Goal: Navigation & Orientation: Understand site structure

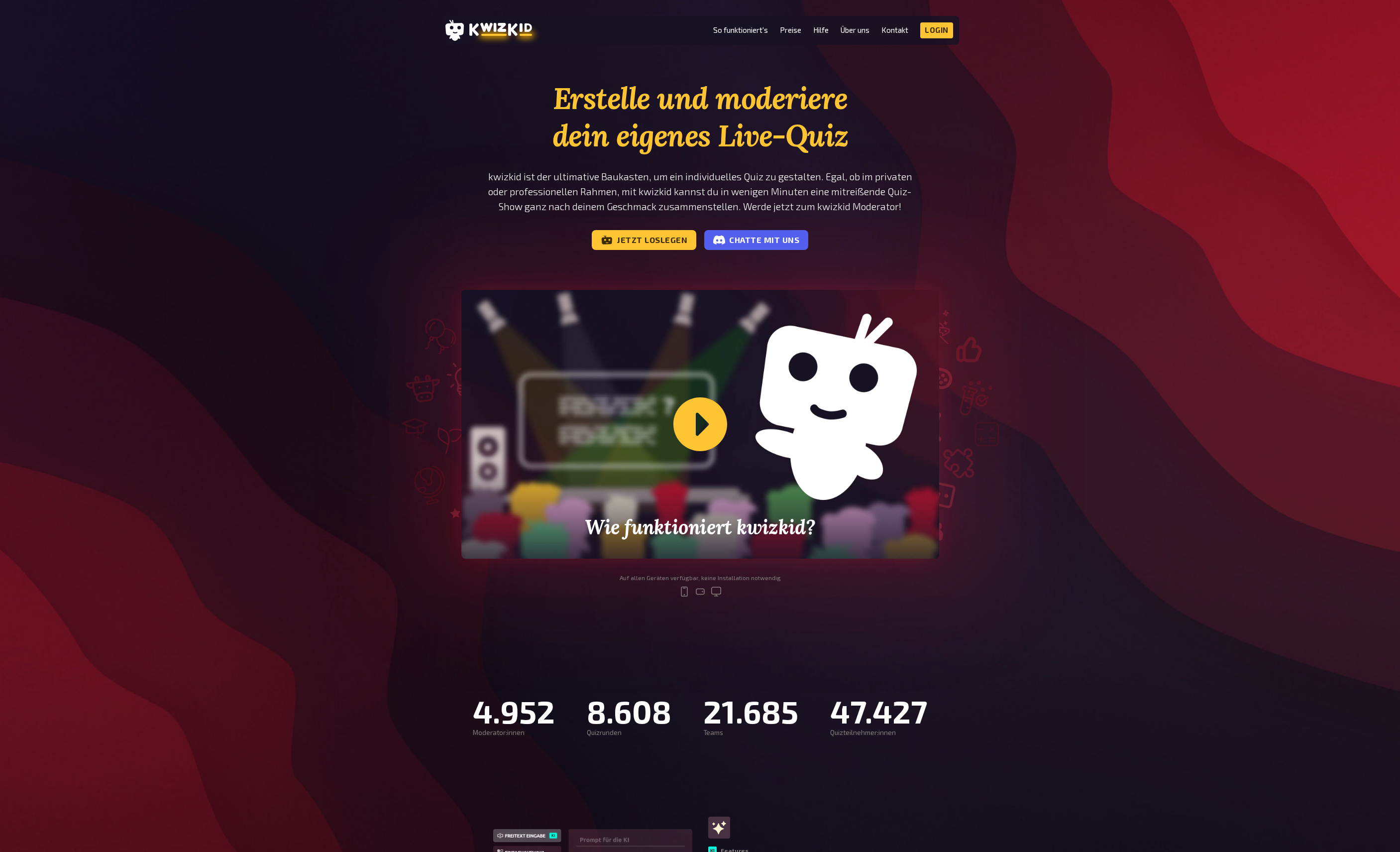
click at [231, 103] on div "Erstelle und moderiere dein eigenes Live-Quiz kwizkid ist der ultimative Baukas…" at bounding box center [700, 346] width 1400 height 534
click at [795, 31] on link "Preise" at bounding box center [790, 30] width 22 height 8
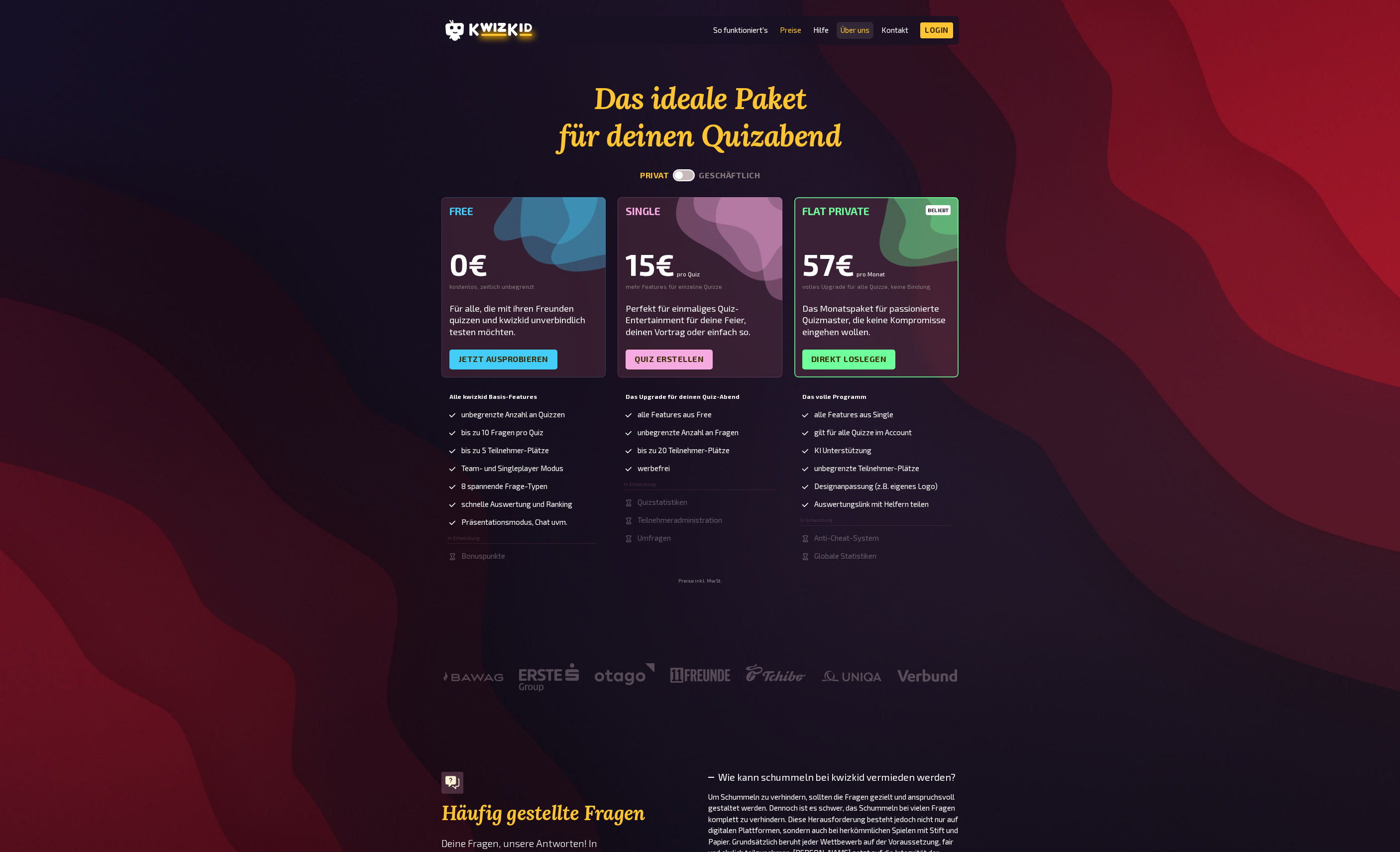
click at [856, 33] on link "Über uns" at bounding box center [855, 30] width 29 height 8
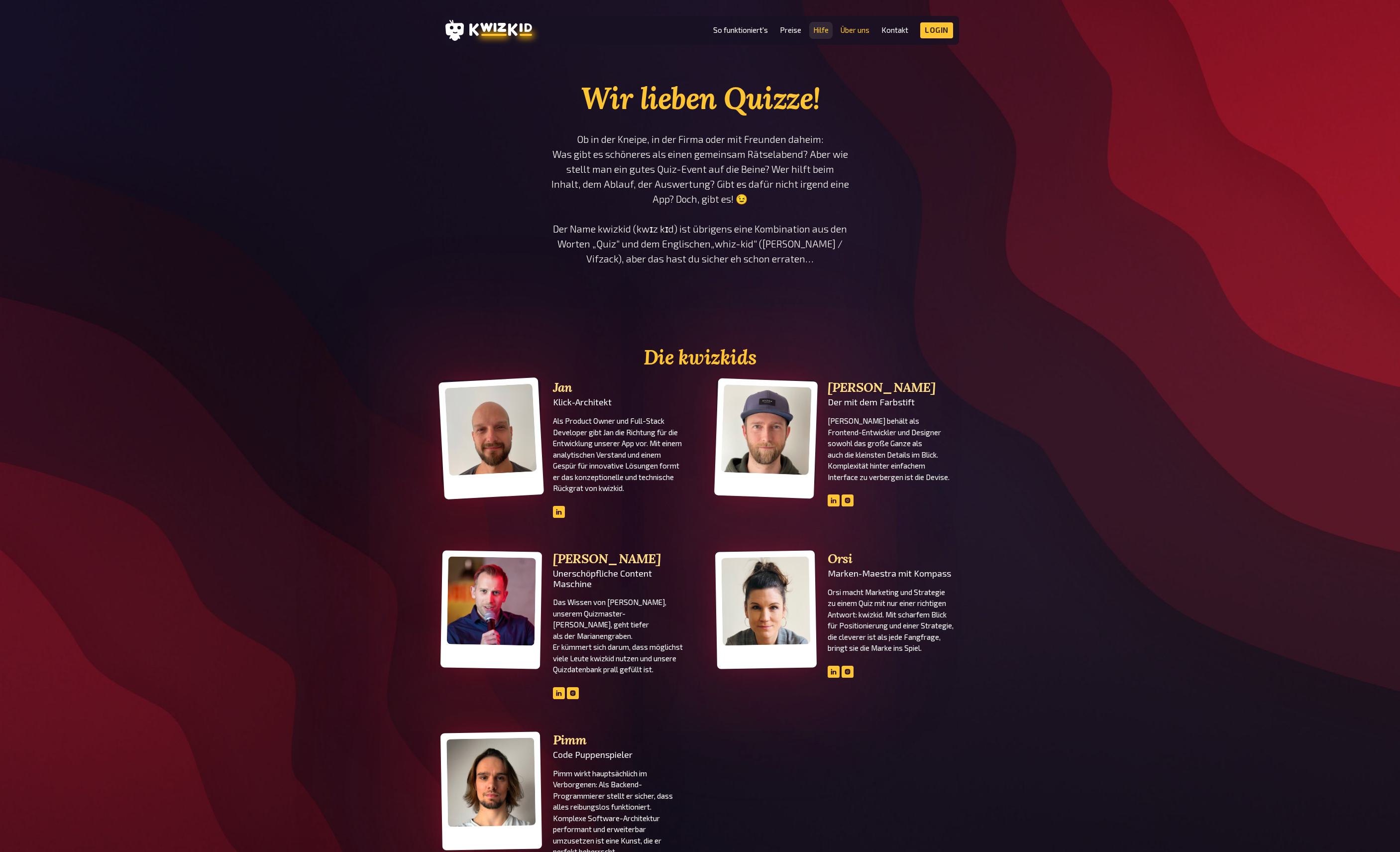
click at [825, 32] on link "Hilfe" at bounding box center [821, 30] width 16 height 8
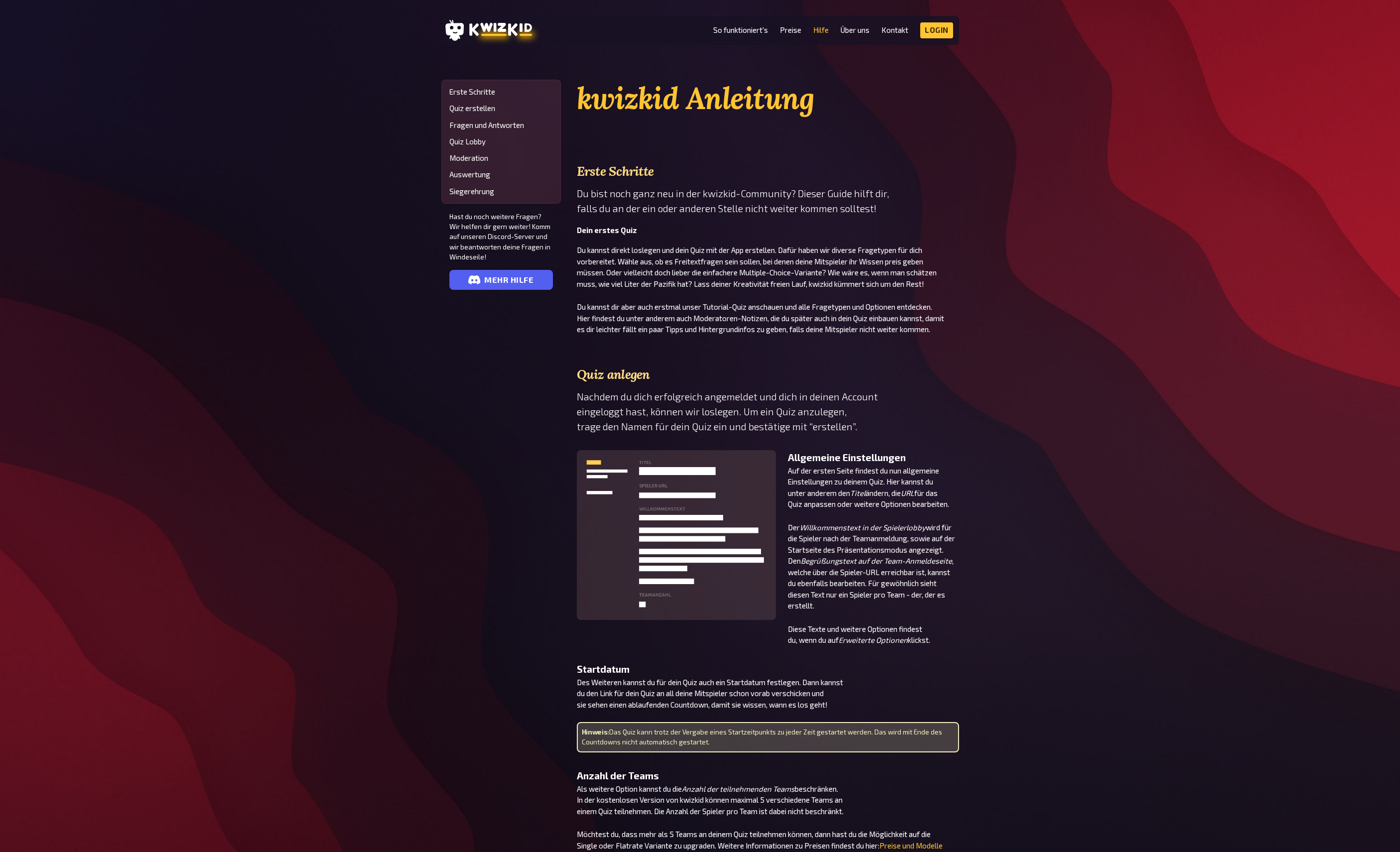
click at [728, 27] on link "So funktioniert's" at bounding box center [741, 30] width 55 height 8
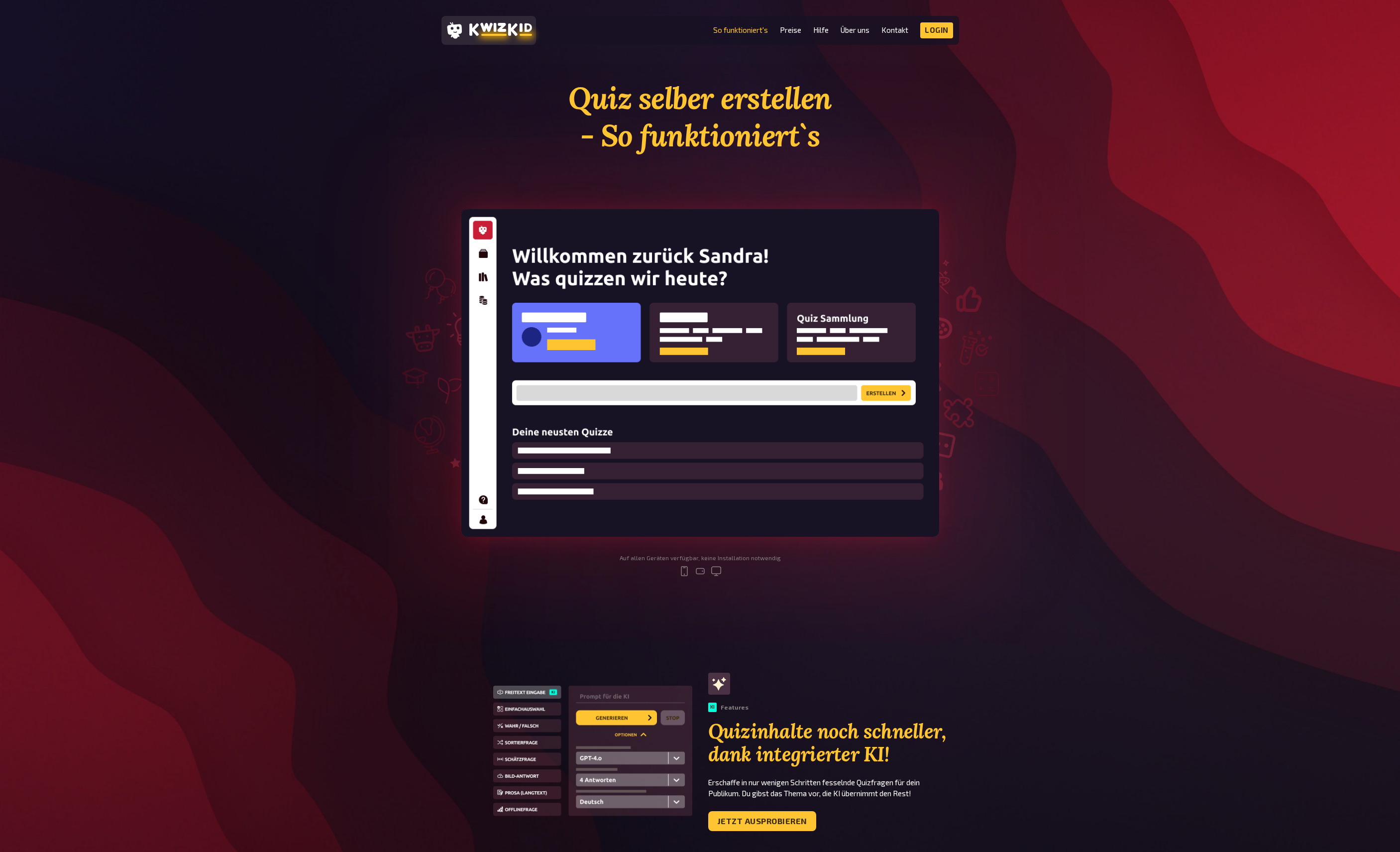
click at [507, 31] on icon at bounding box center [500, 29] width 63 height 13
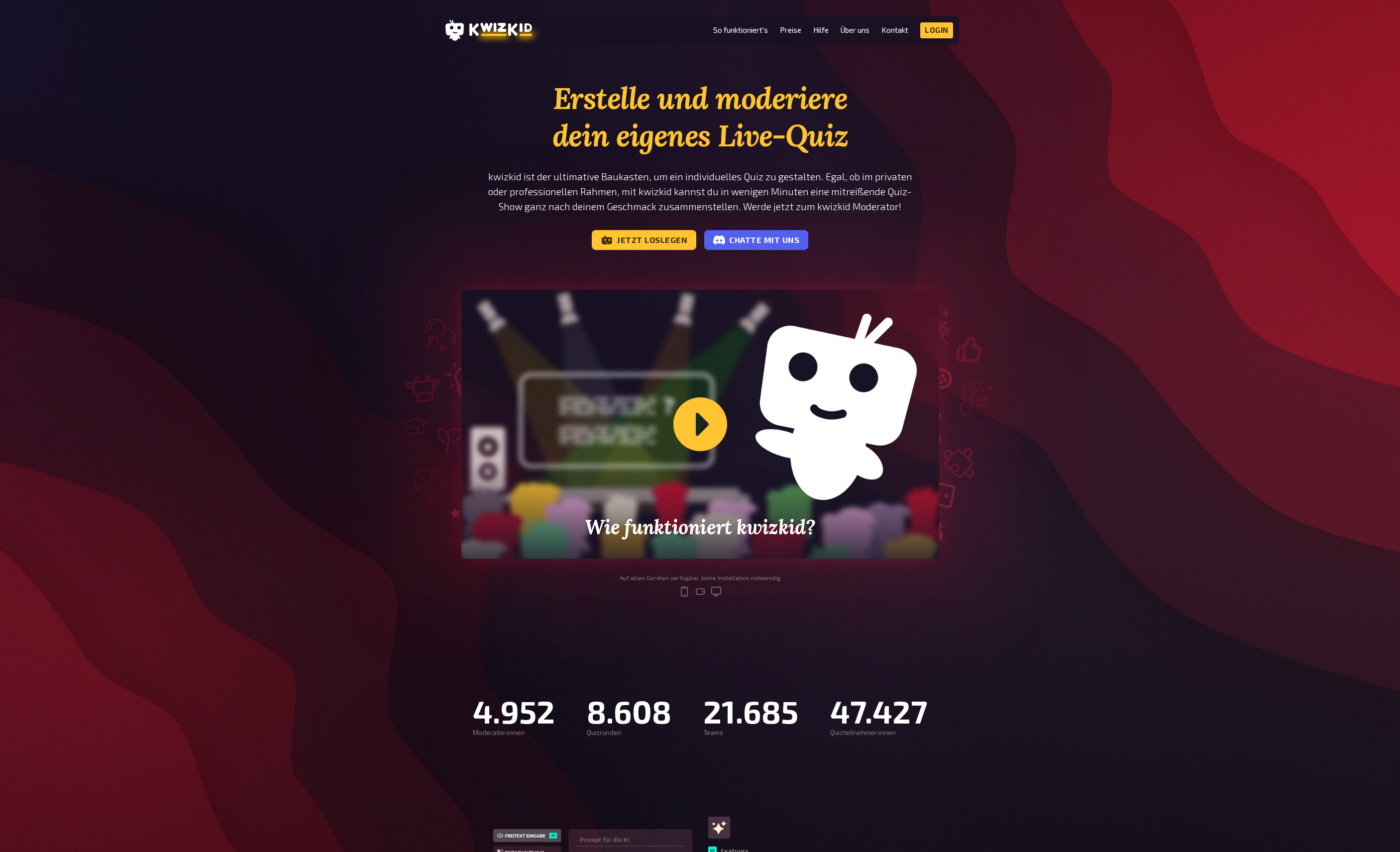
click at [301, 192] on div "Erstelle und moderiere dein eigenes Live-Quiz kwizkid ist der ultimative Baukas…" at bounding box center [700, 346] width 1400 height 534
